Goal: Task Accomplishment & Management: Use online tool/utility

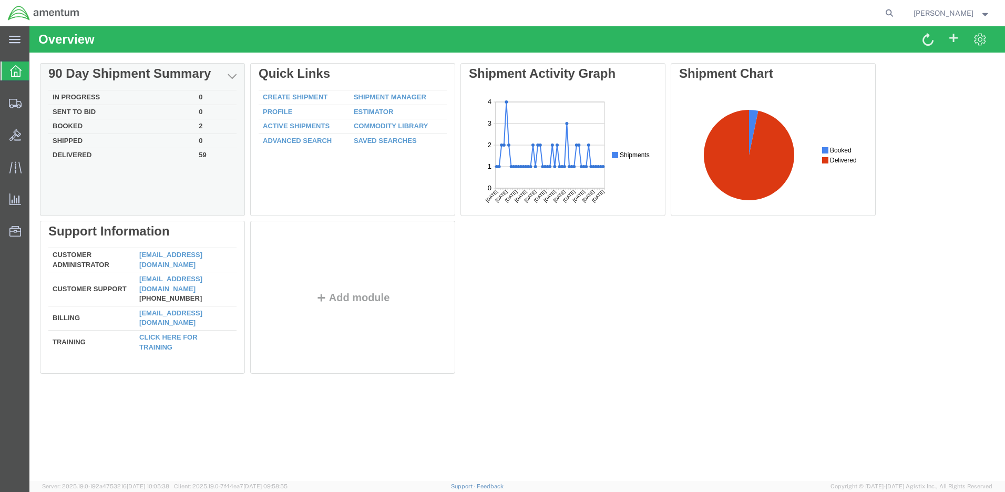
click at [77, 155] on td "Delivered" at bounding box center [121, 154] width 146 height 12
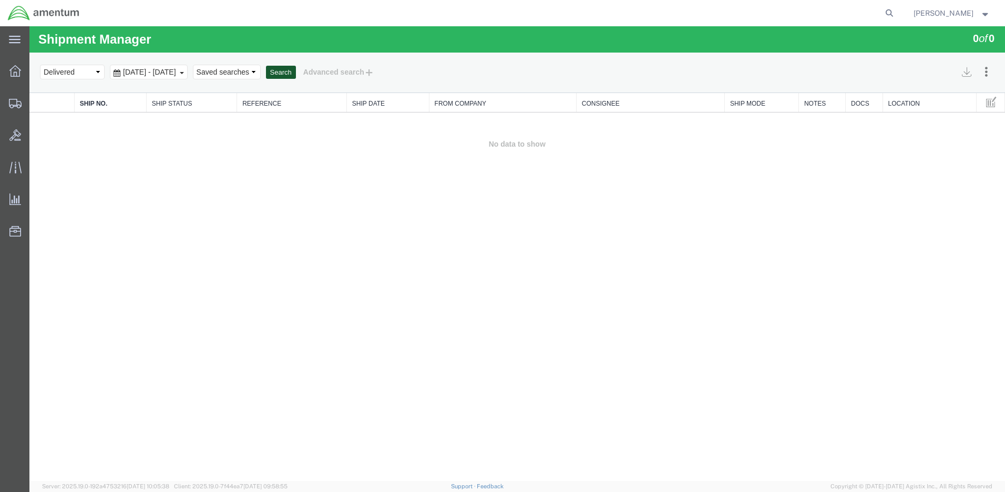
click at [296, 72] on button "Search" at bounding box center [281, 73] width 30 height 14
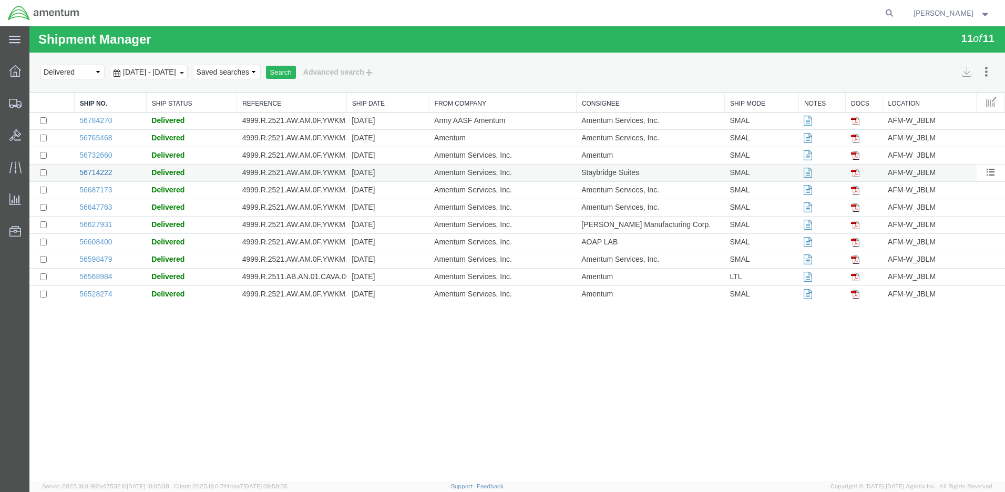
click at [101, 170] on link "56714222" at bounding box center [95, 172] width 33 height 8
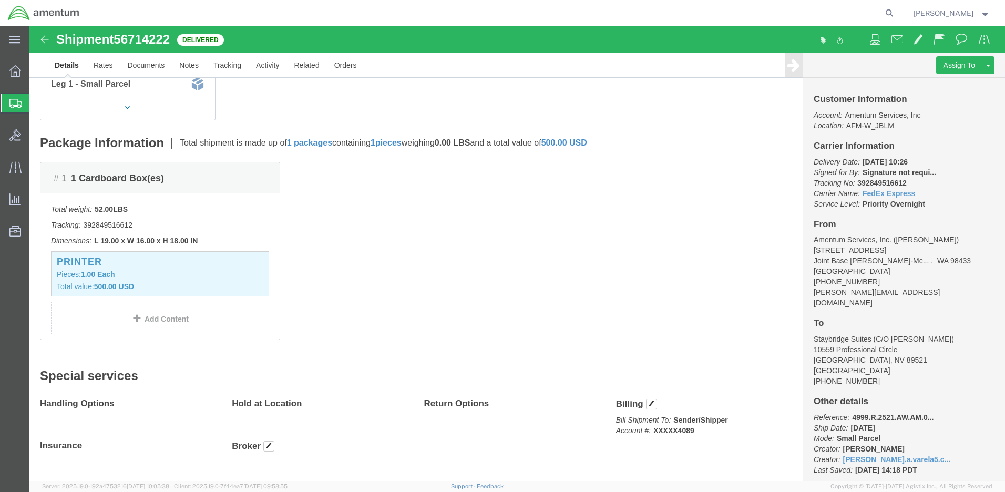
scroll to position [185, 0]
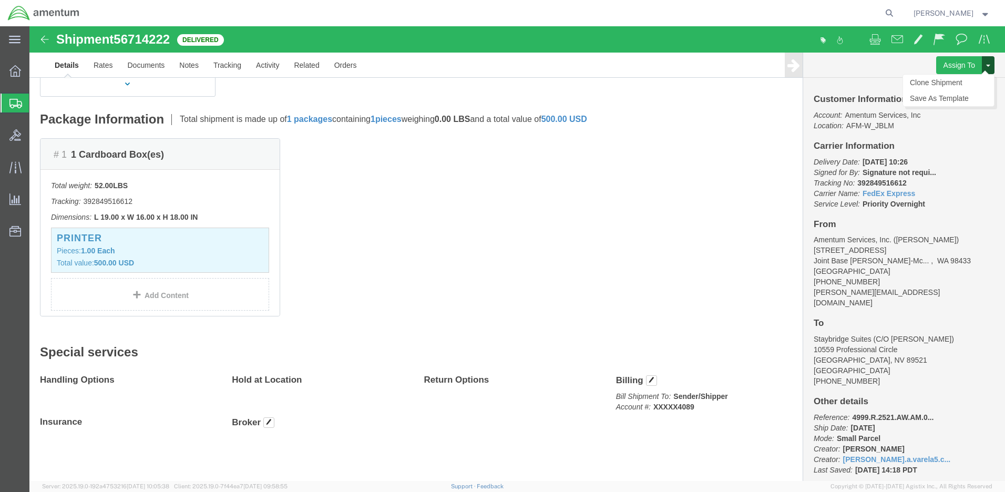
click span
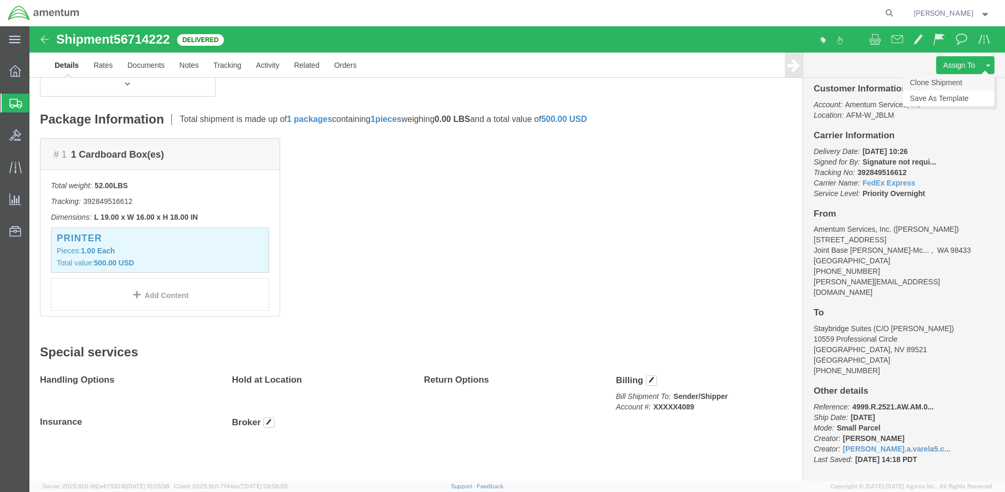
click link "Clone Shipment"
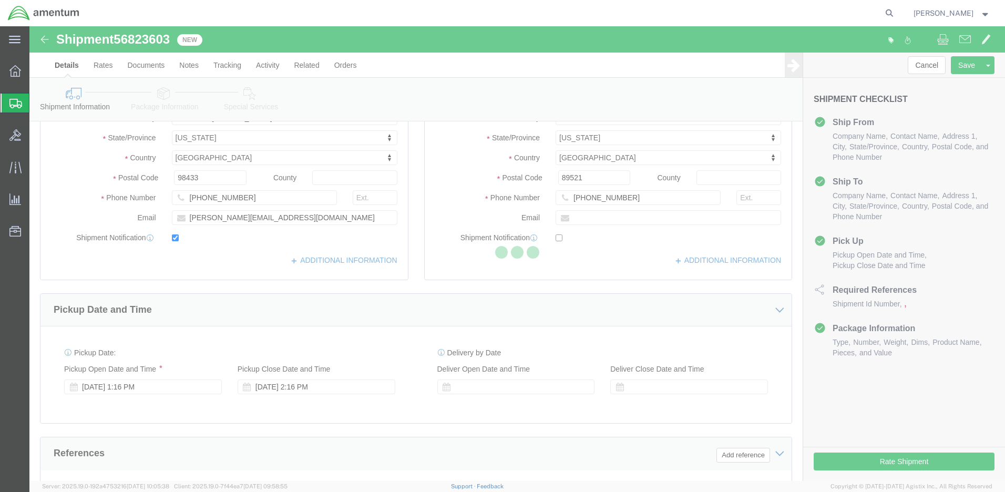
scroll to position [0, 0]
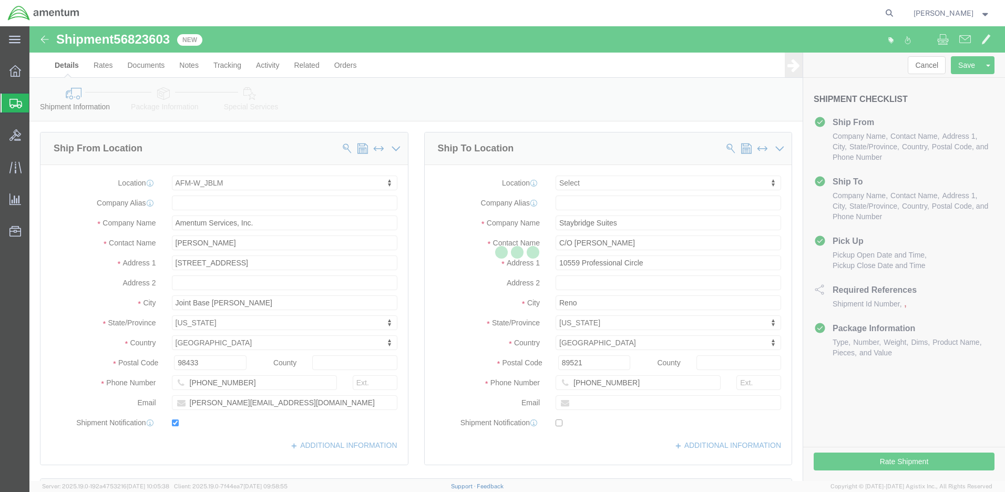
select select "42645"
select select
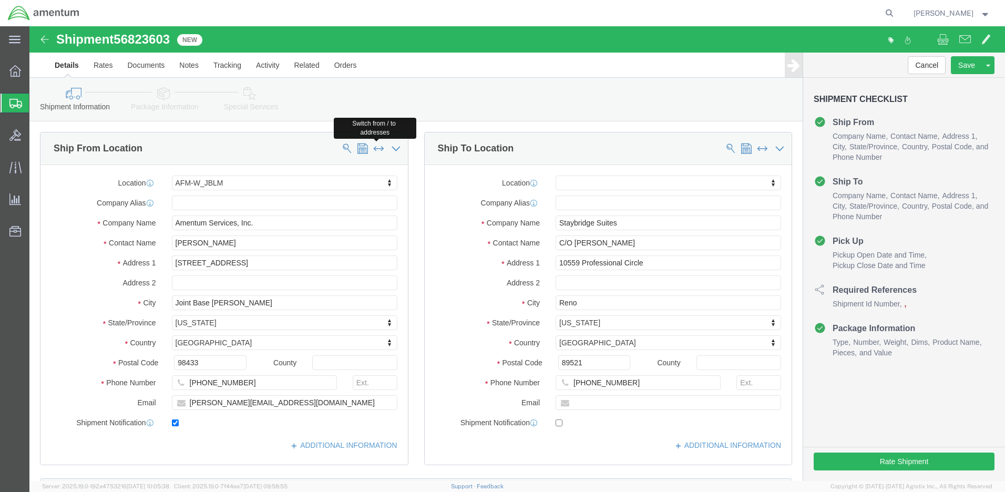
click span
type input "Staybridge Suites"
type input "C/O [PERSON_NAME]"
type input "10559 Professional Circle"
type input "Reno"
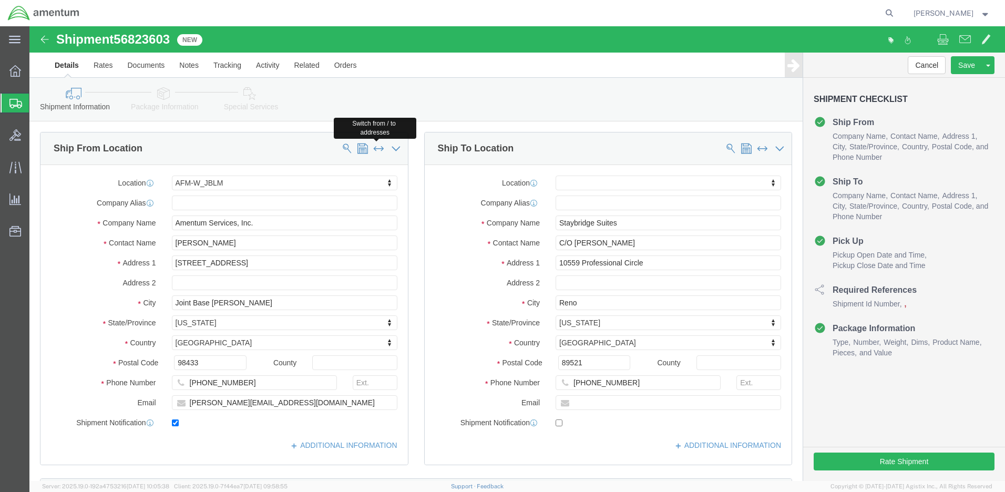
select select "NV"
type input "89521"
type input "[PHONE_NUMBER]"
select select "42645"
type input "Amentum Services, Inc."
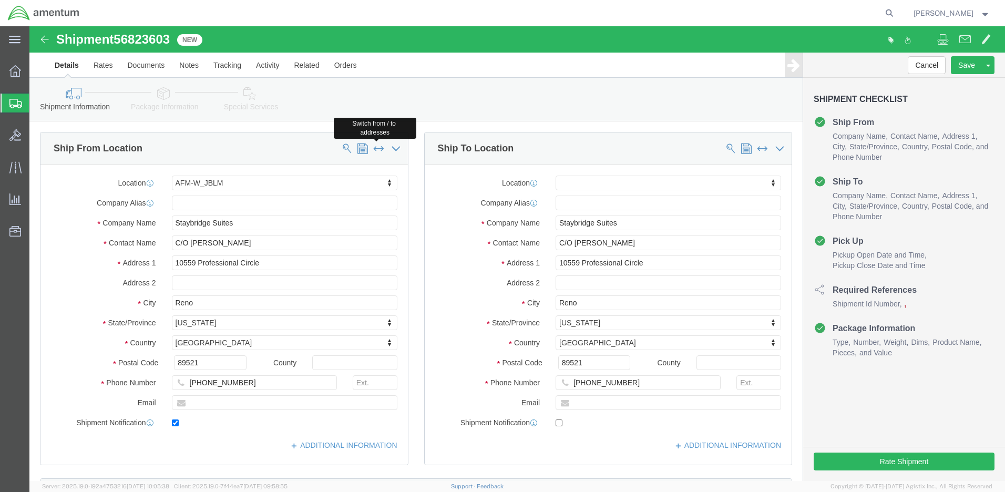
type input "[PERSON_NAME]"
type input "[STREET_ADDRESS]"
type input "Joint Base [PERSON_NAME]"
select select "WA"
type input "98433"
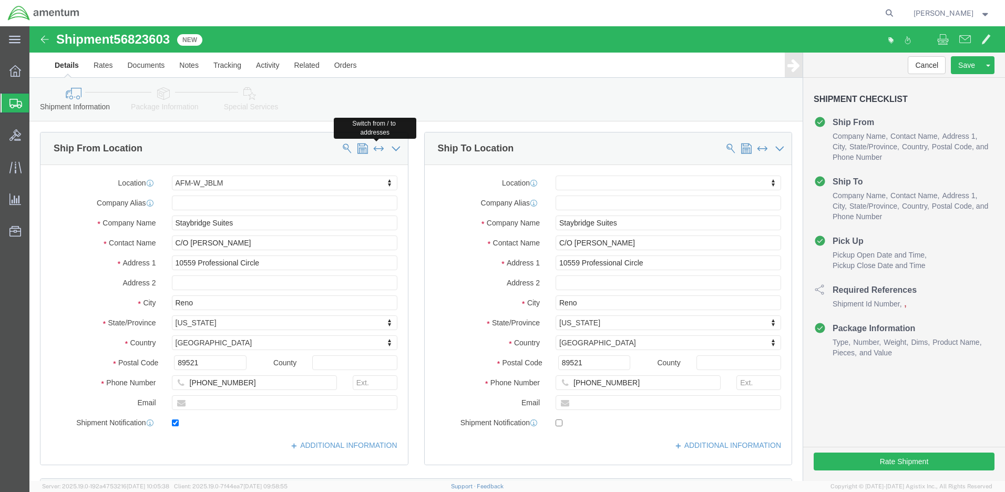
type input "[PHONE_NUMBER]"
type input "[PERSON_NAME][EMAIL_ADDRESS][DOMAIN_NAME]"
checkbox input "false"
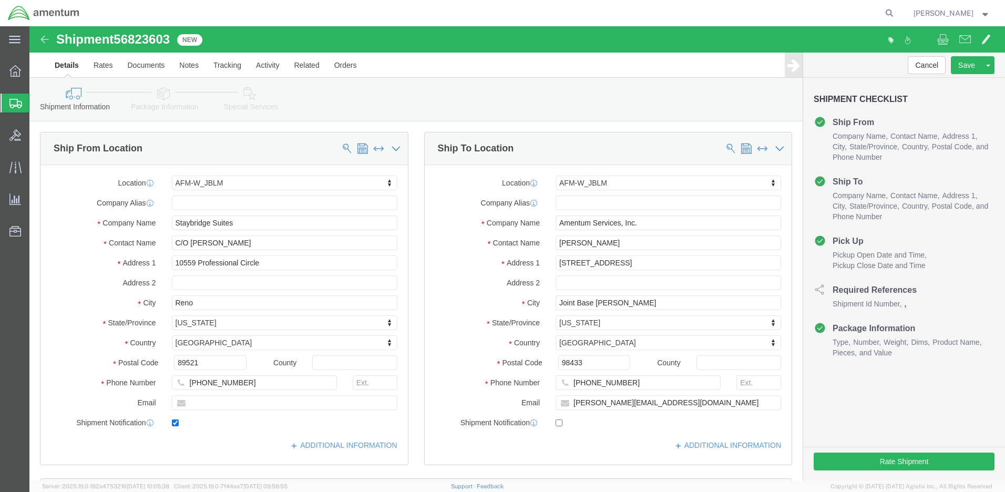
scroll to position [105, 0]
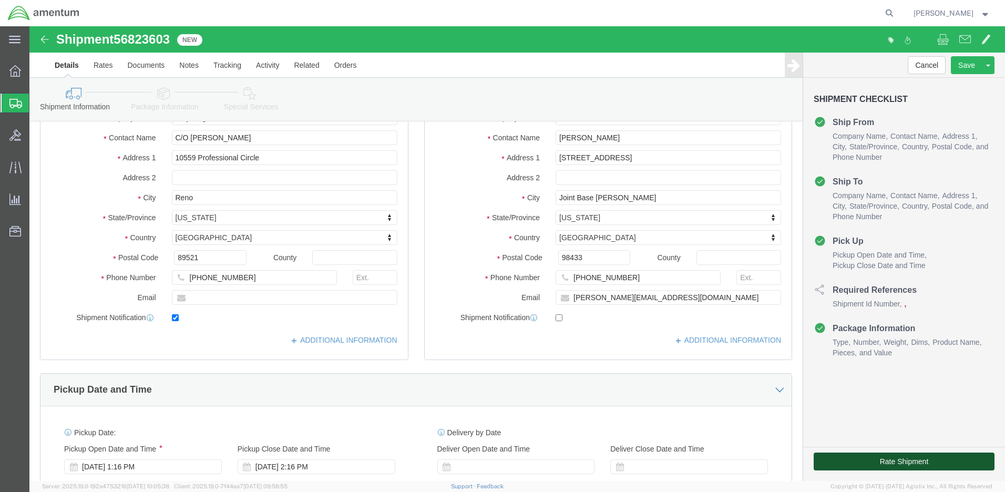
click button "Rate Shipment"
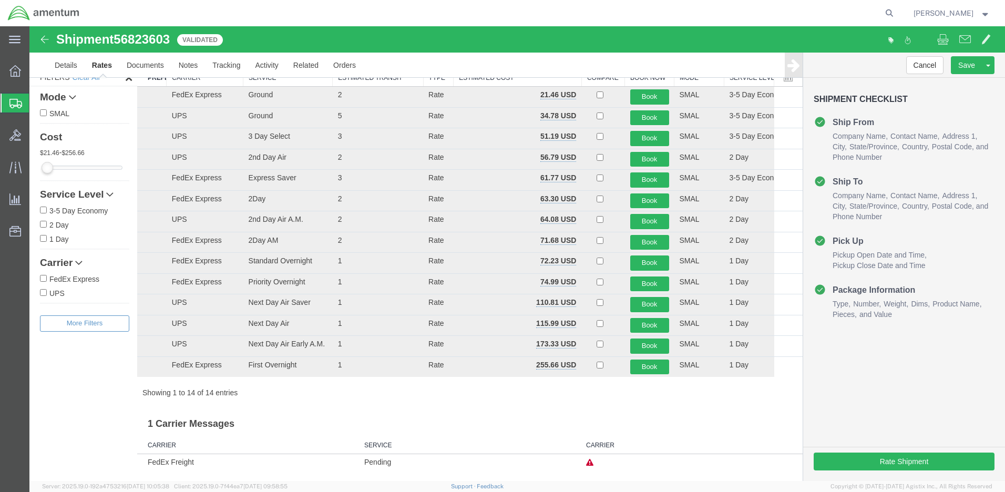
click at [42, 40] on img at bounding box center [44, 39] width 13 height 13
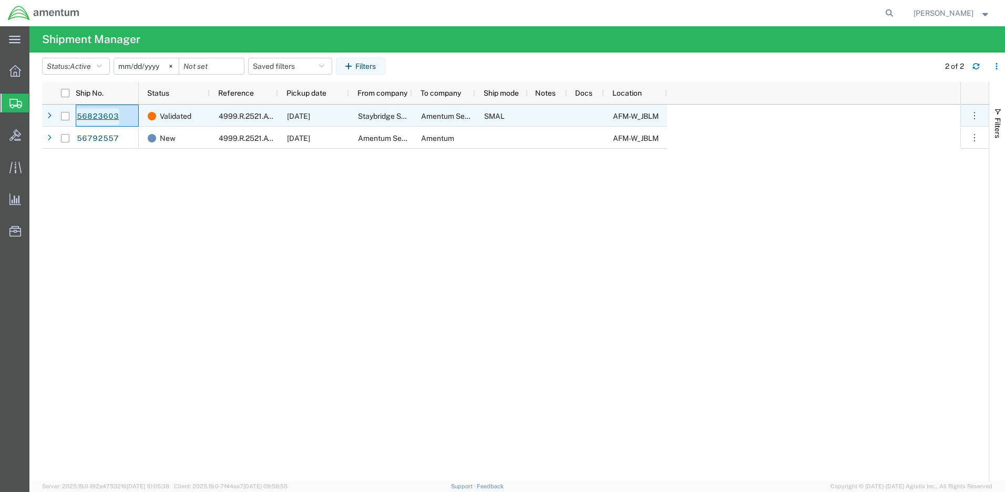
click at [105, 117] on link "56823603" at bounding box center [97, 116] width 43 height 17
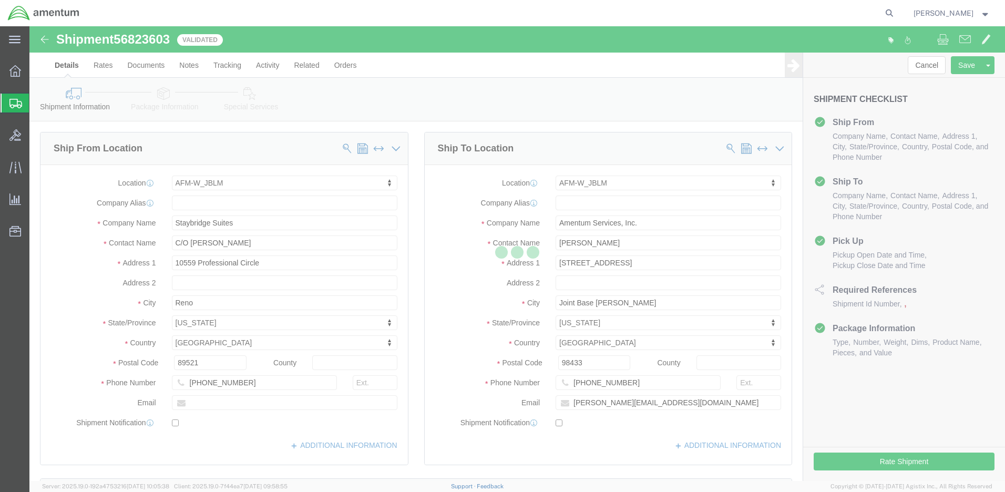
select select "42645"
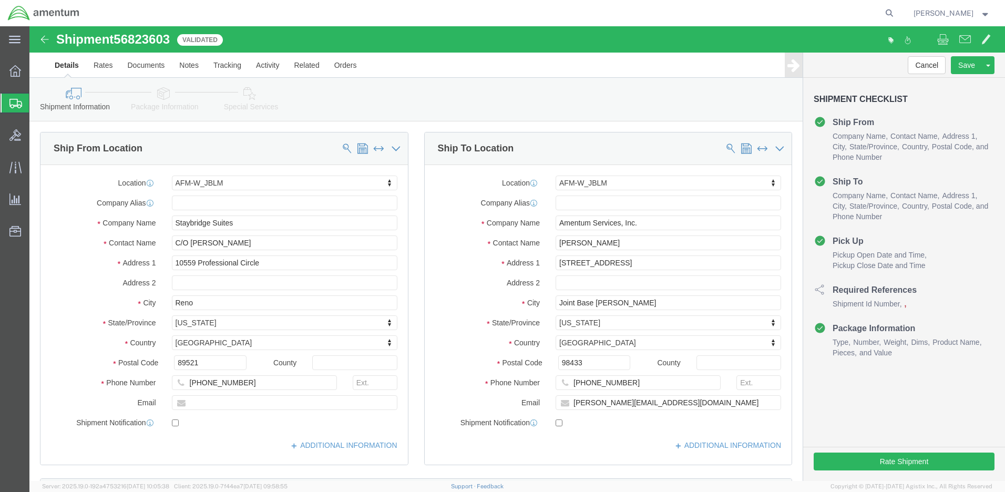
scroll to position [421, 0]
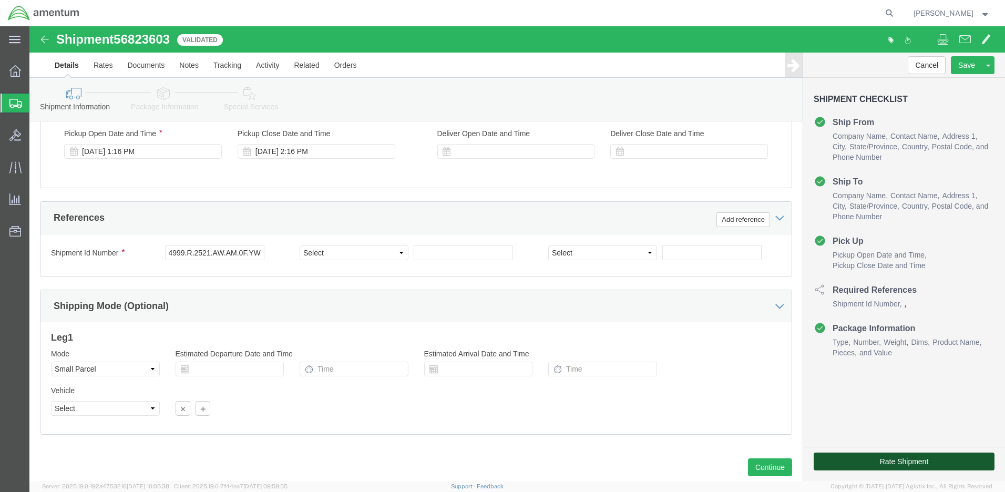
click button "Rate Shipment"
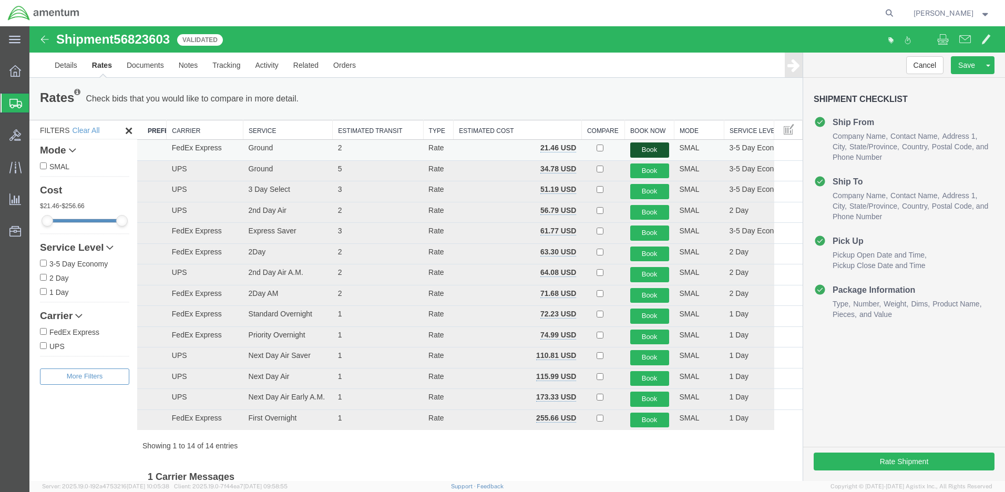
click at [644, 147] on button "Book" at bounding box center [649, 149] width 39 height 15
